Goal: Obtain resource: Download file/media

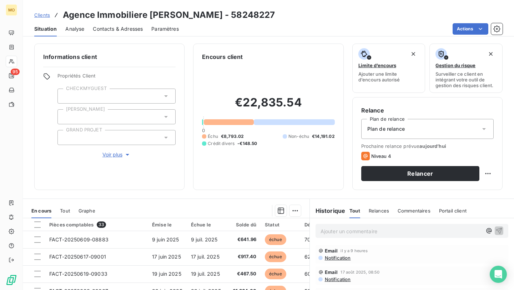
scroll to position [87, 0]
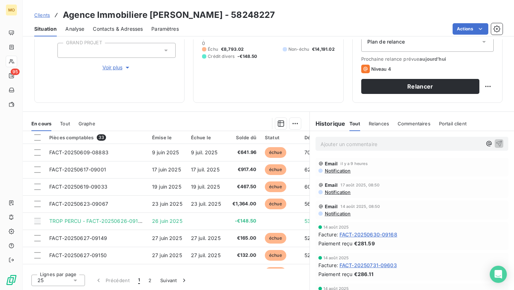
click at [46, 14] on span "Clients" at bounding box center [42, 15] width 16 height 6
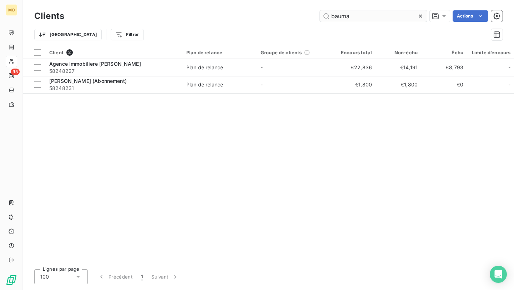
click at [342, 12] on input "bauma" at bounding box center [373, 15] width 107 height 11
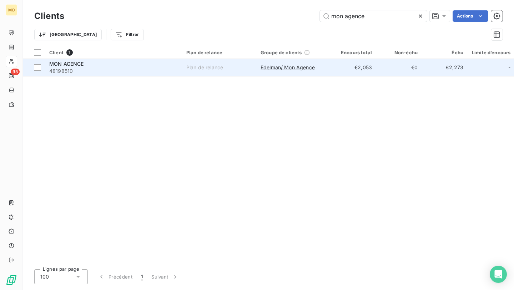
type input "mon agence"
click at [236, 72] on td "Plan de relance" at bounding box center [219, 67] width 74 height 17
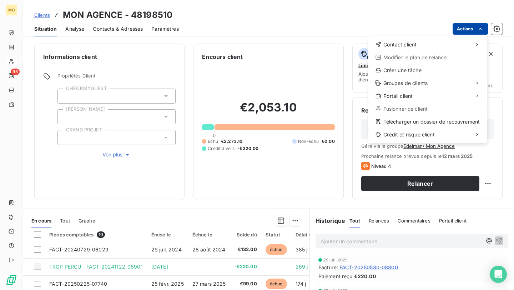
click at [457, 34] on html "MO 95 Clients MON AGENCE - 48198510 Situation Analyse Contacts & Adresses Param…" at bounding box center [257, 145] width 514 height 290
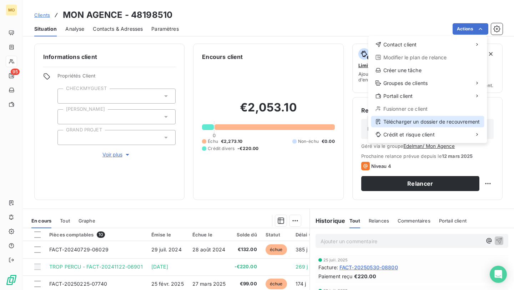
click at [408, 121] on div "Télécharger un dossier de recouvrement" at bounding box center [427, 121] width 113 height 11
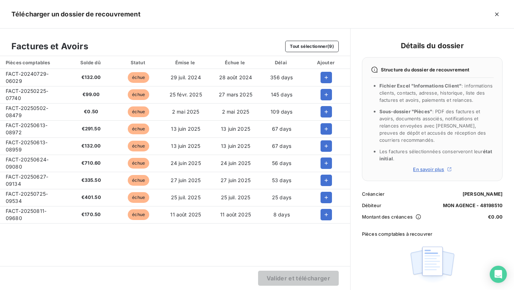
click at [38, 123] on span "FACT-20250613-08972" at bounding box center [27, 128] width 42 height 13
copy span "FACT-20250613-08972"
click at [34, 144] on span "FACT-20250613-08959" at bounding box center [27, 145] width 42 height 13
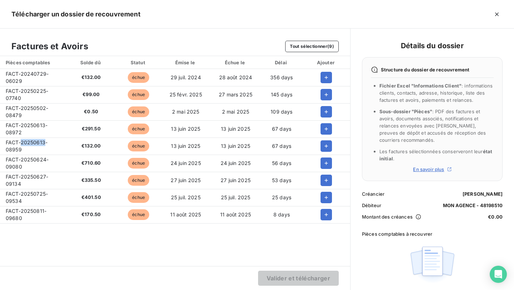
click at [34, 144] on span "FACT-20250613-08959" at bounding box center [27, 145] width 42 height 13
copy span "FACT-20250613-08959"
